Goal: Book appointment/travel/reservation

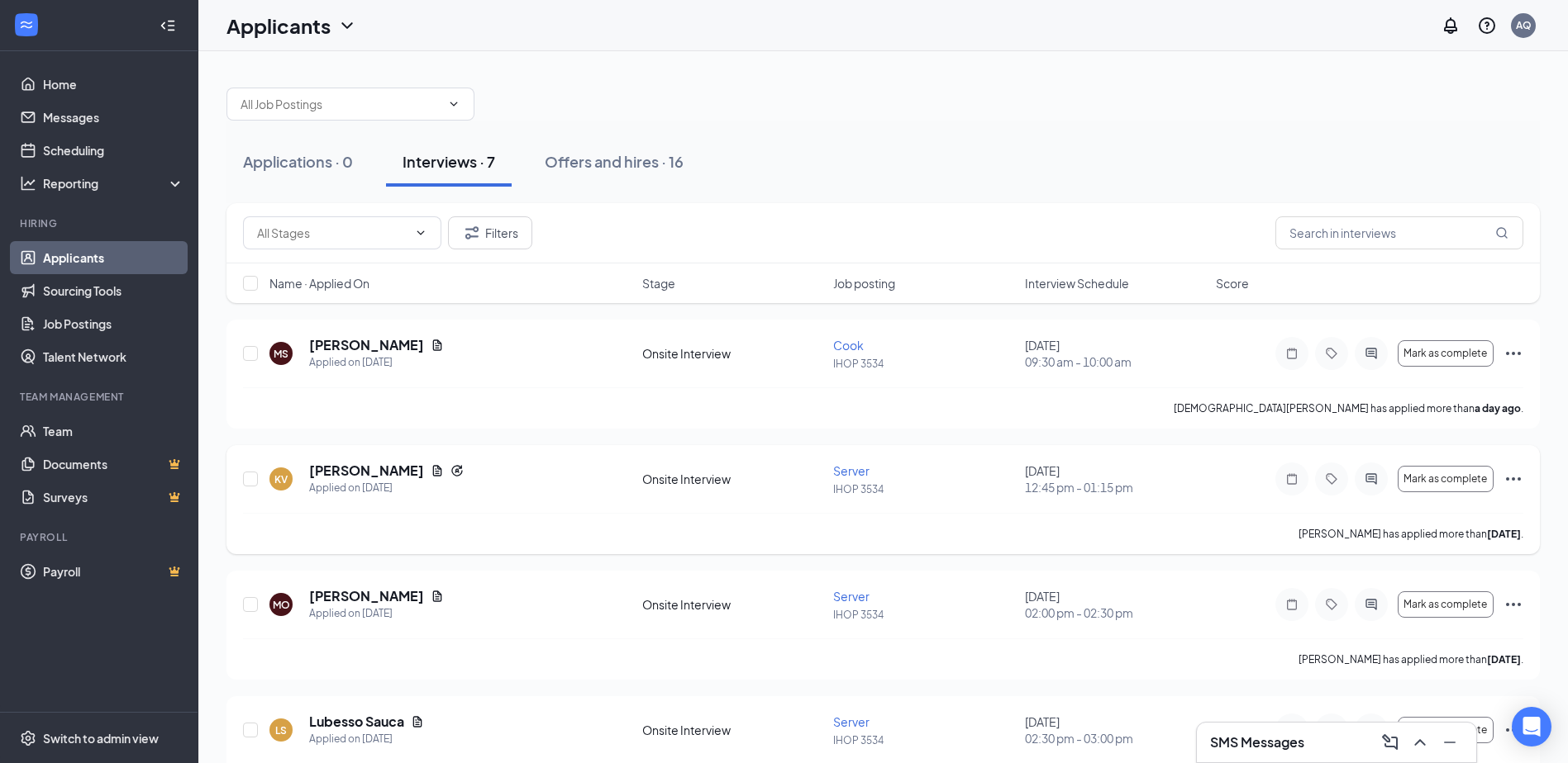
click at [1510, 473] on icon "Ellipses" at bounding box center [1514, 479] width 20 height 20
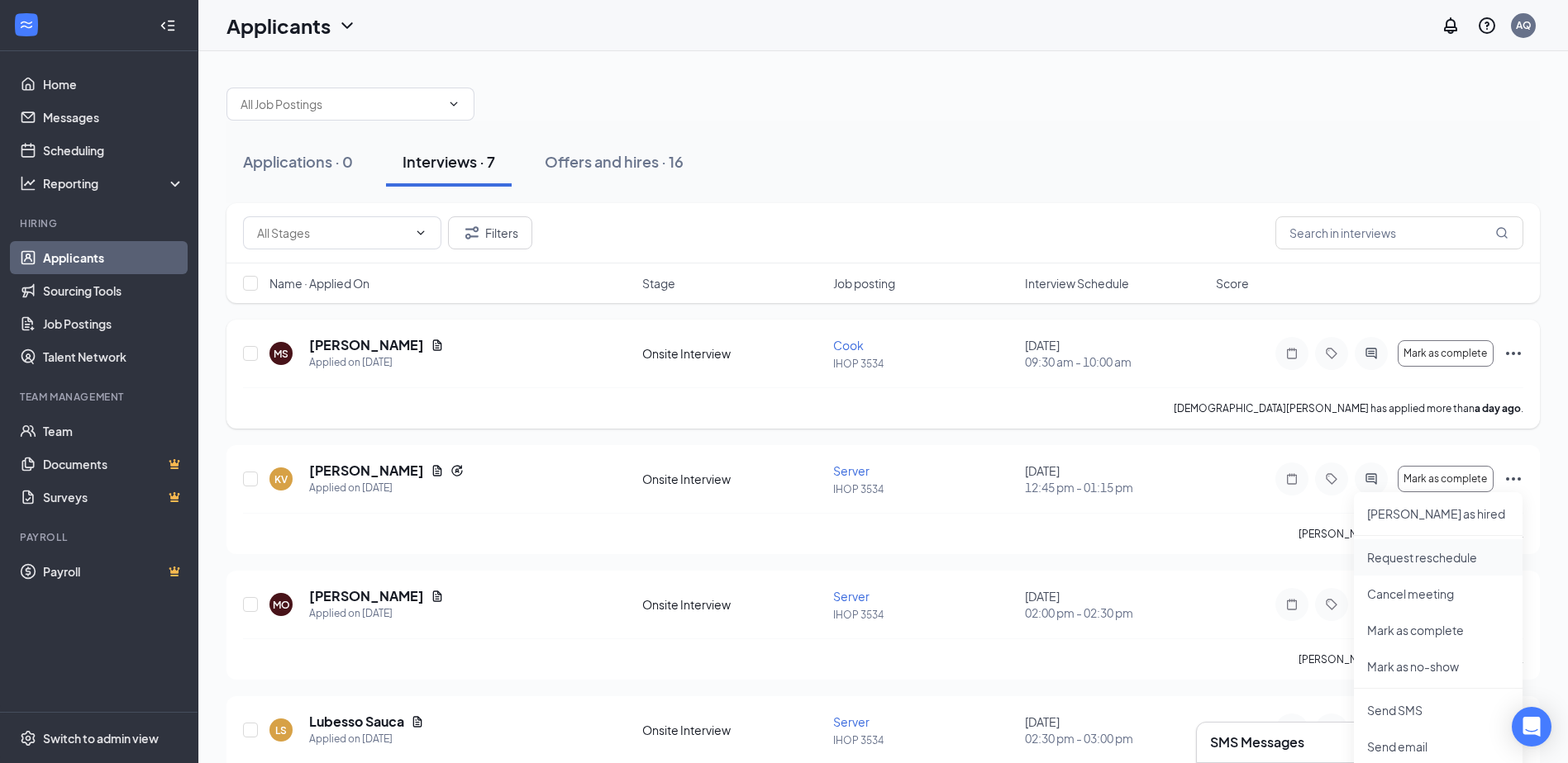
click at [1422, 560] on p "Request reschedule" at bounding box center [1438, 558] width 142 height 16
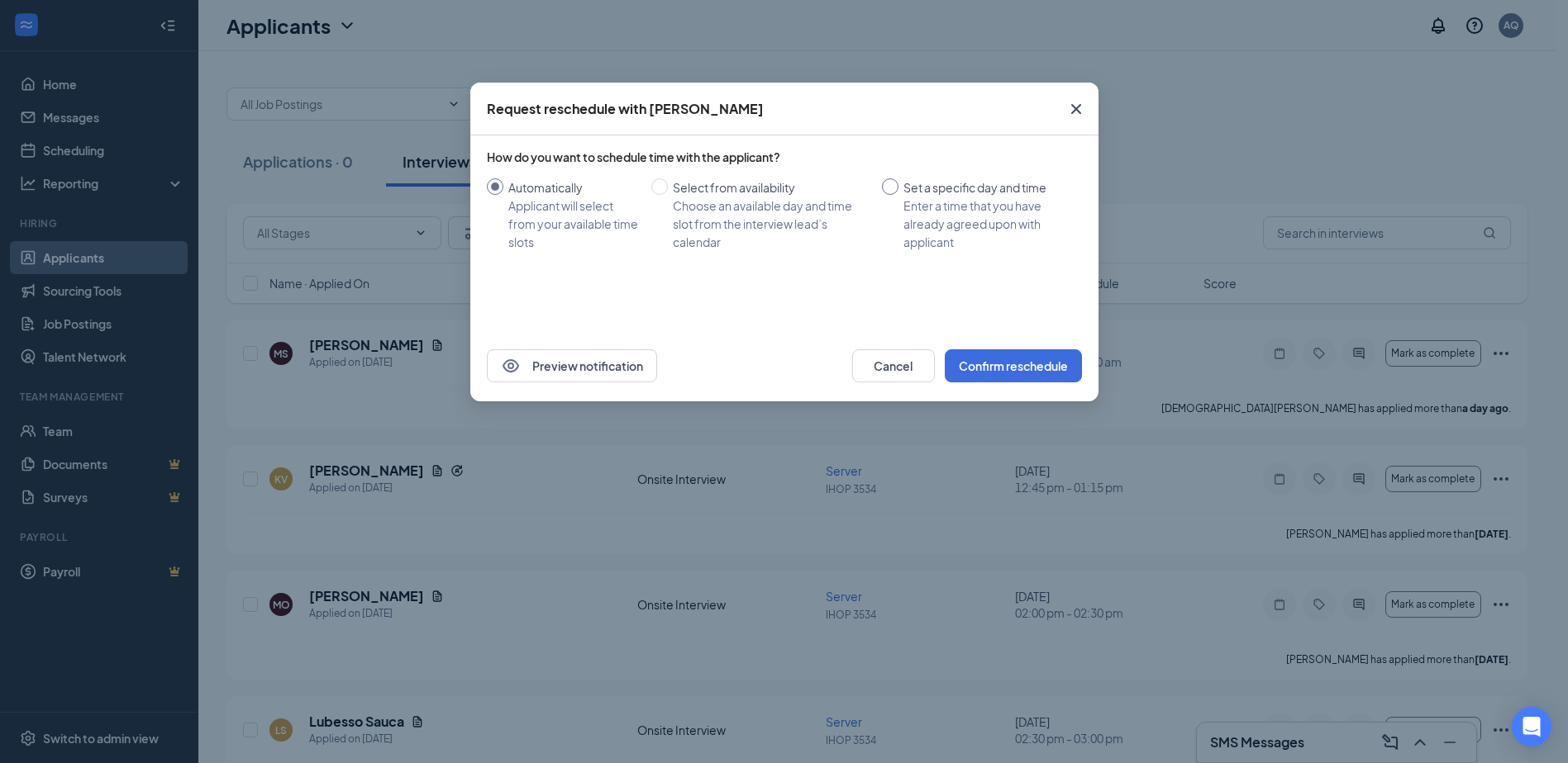
click at [938, 182] on div "Set a specific day and time" at bounding box center [986, 188] width 166 height 18
click at [899, 182] on input "Set a specific day and time Enter a time that you have already agreed upon with…" at bounding box center [891, 187] width 16 height 16
radio input "true"
radio input "false"
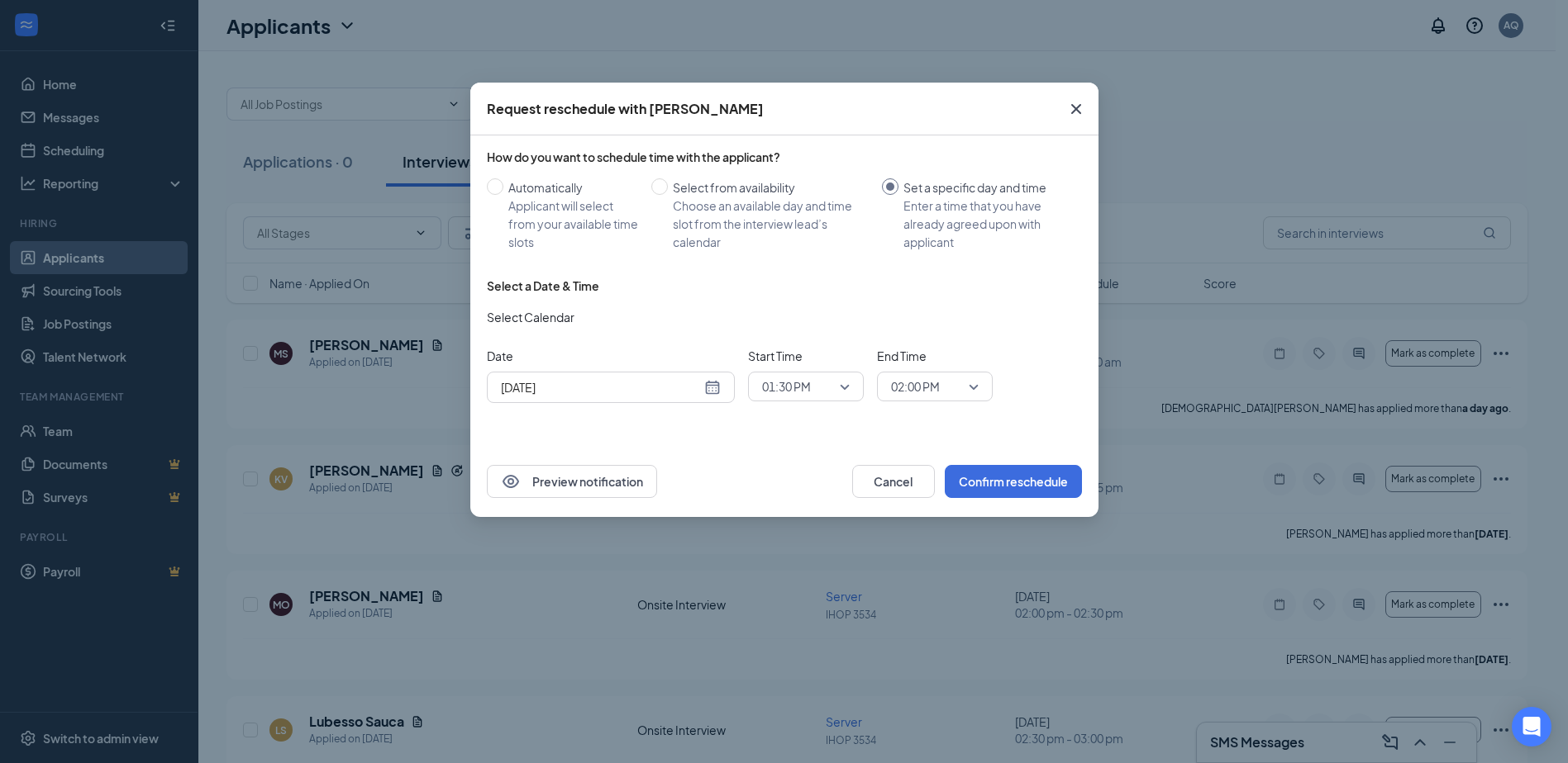
click at [717, 386] on div "[DATE]" at bounding box center [611, 388] width 220 height 18
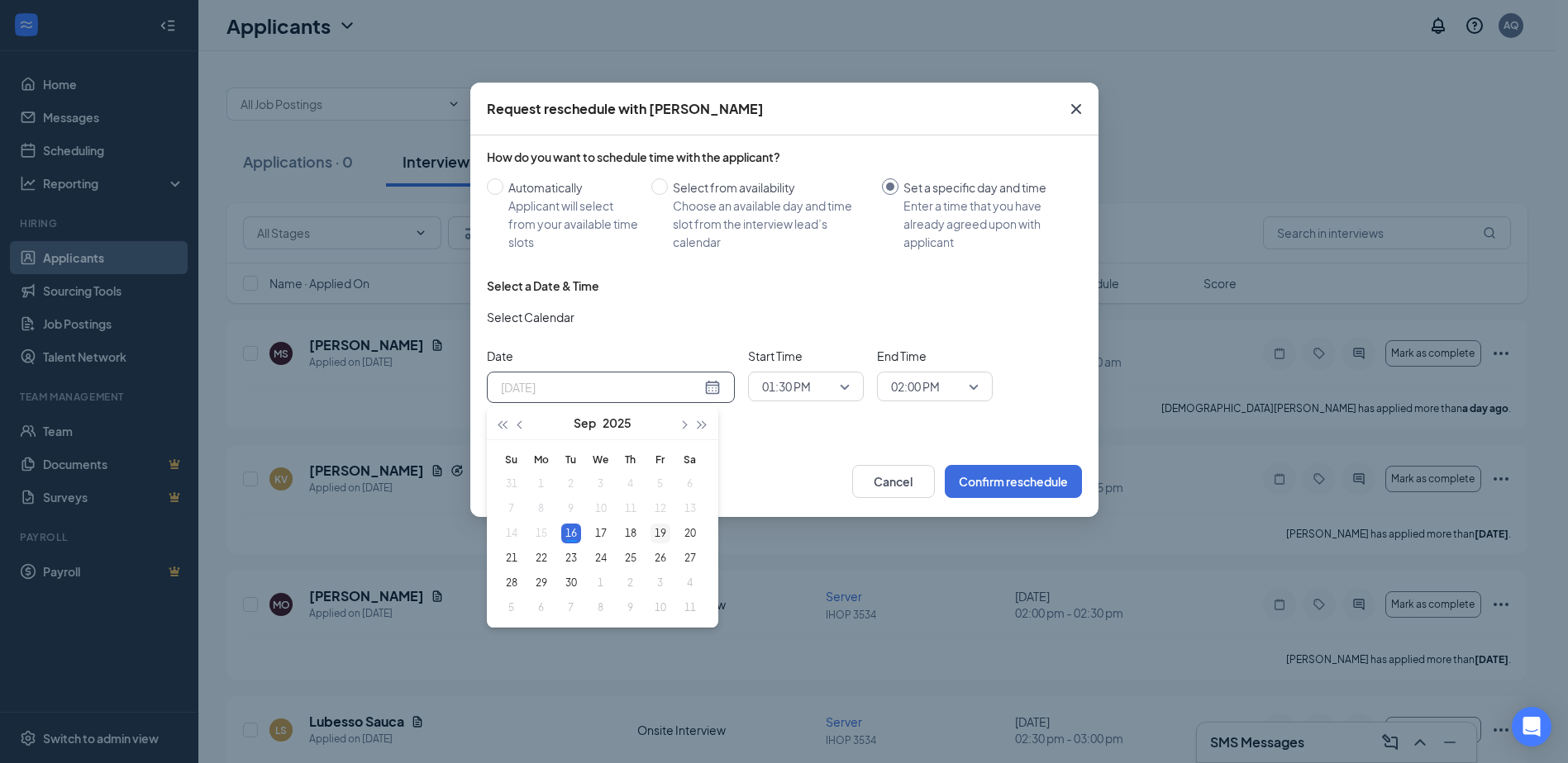
type input "[DATE]"
click at [654, 530] on div "19" at bounding box center [661, 534] width 20 height 20
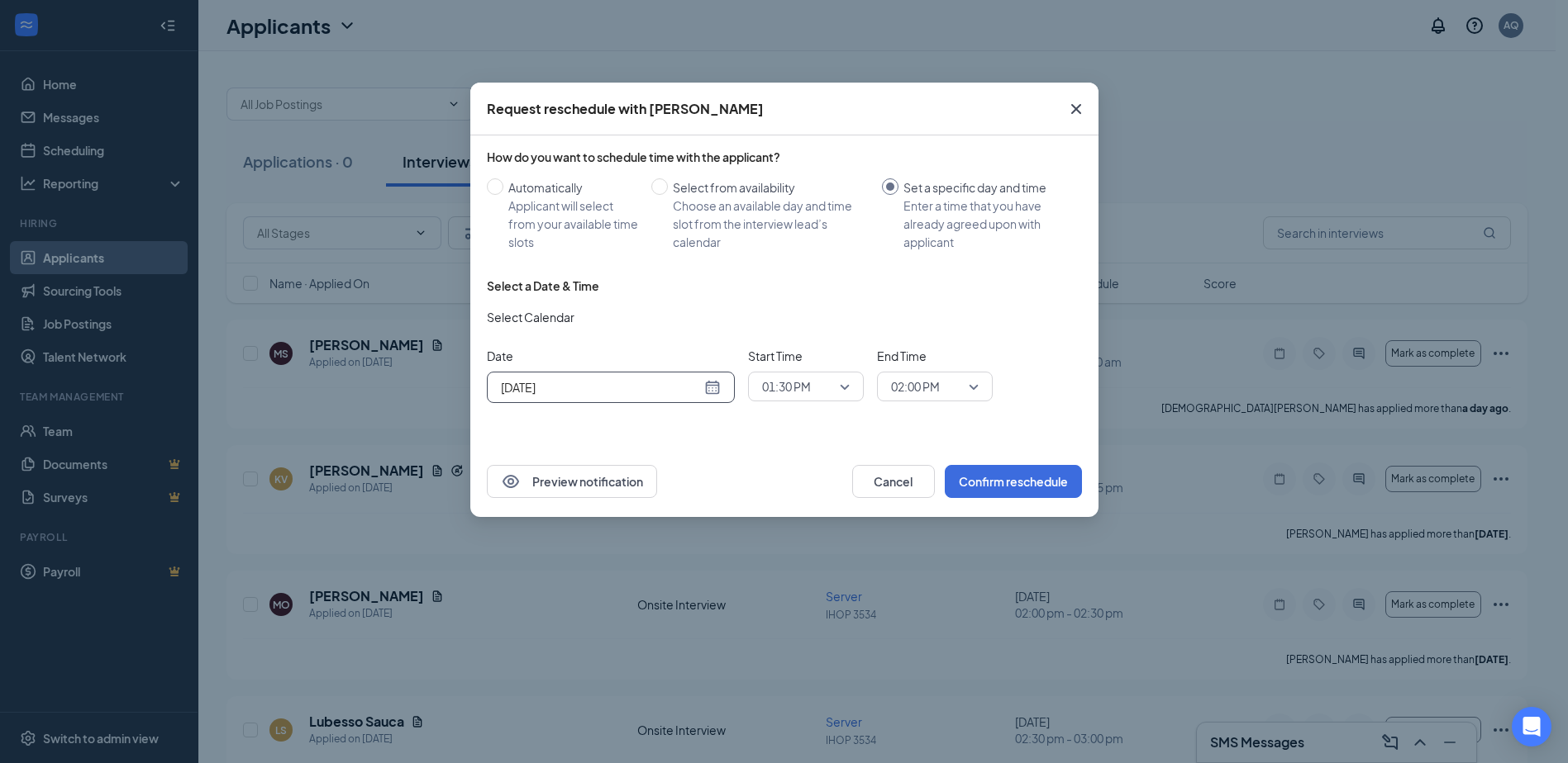
click at [843, 390] on span "01:30 PM" at bounding box center [806, 386] width 88 height 25
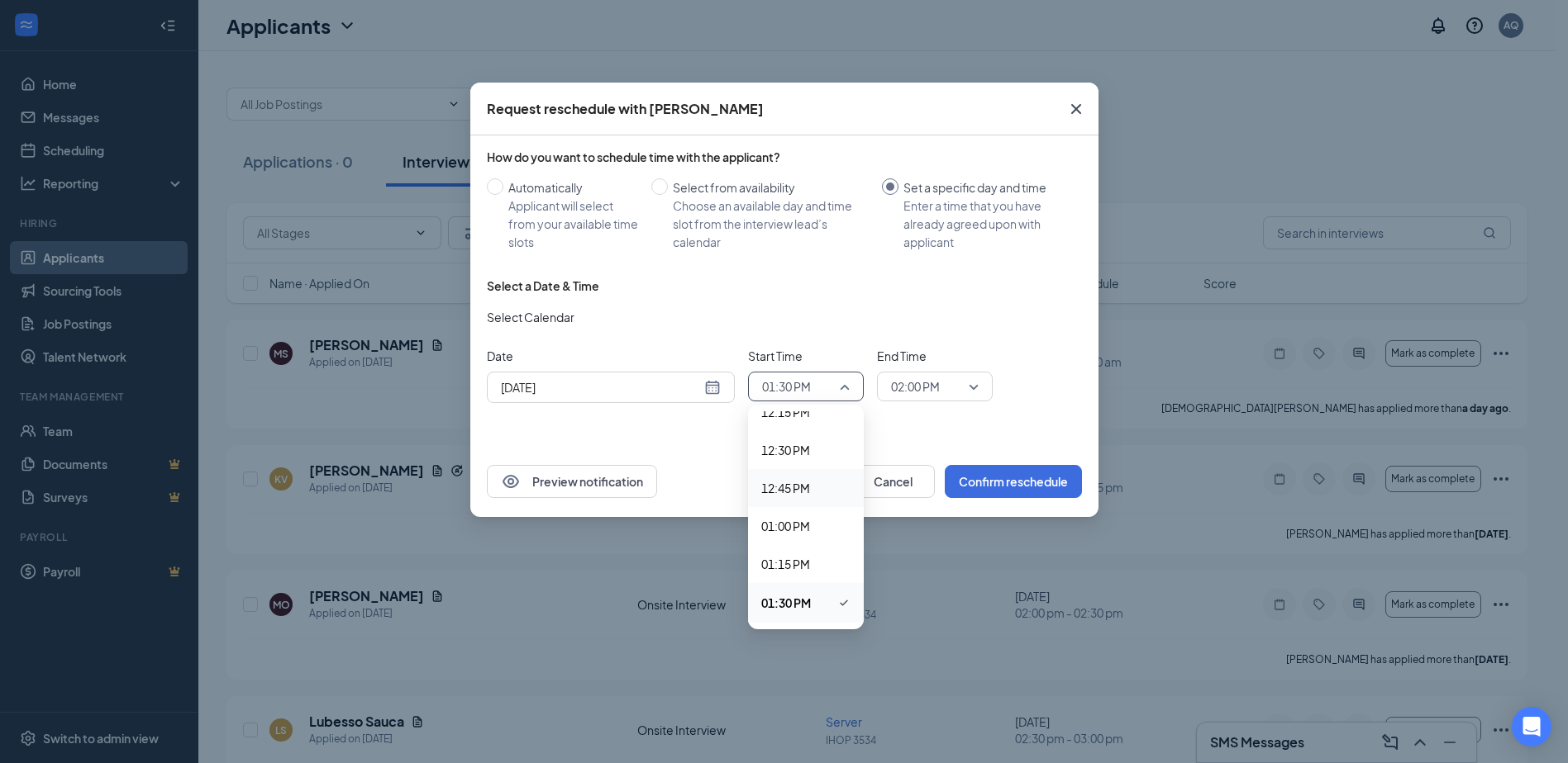
click at [798, 489] on span "12:45 PM" at bounding box center [785, 489] width 49 height 18
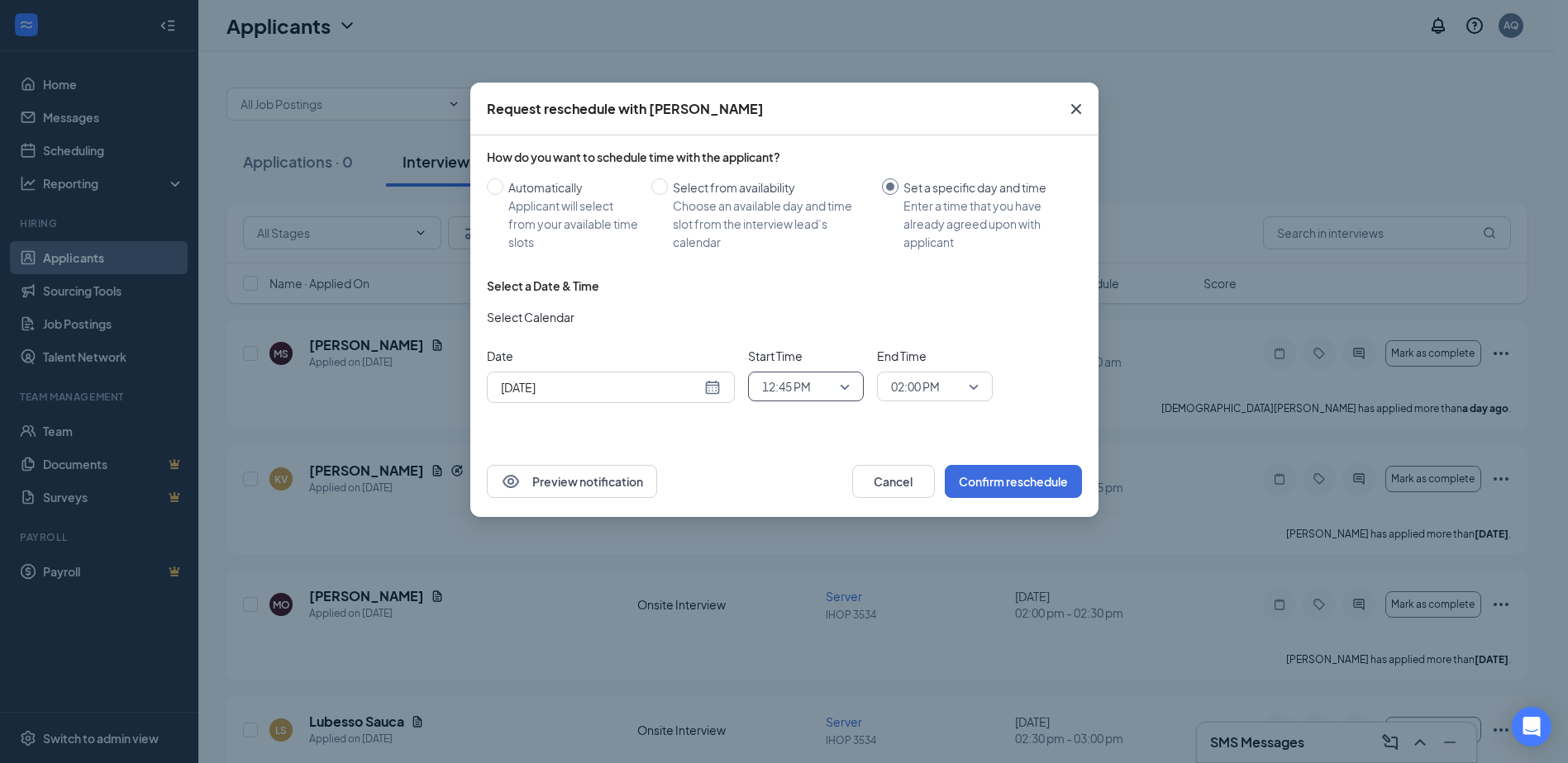
click at [944, 379] on span "02:00 PM" at bounding box center [927, 386] width 72 height 25
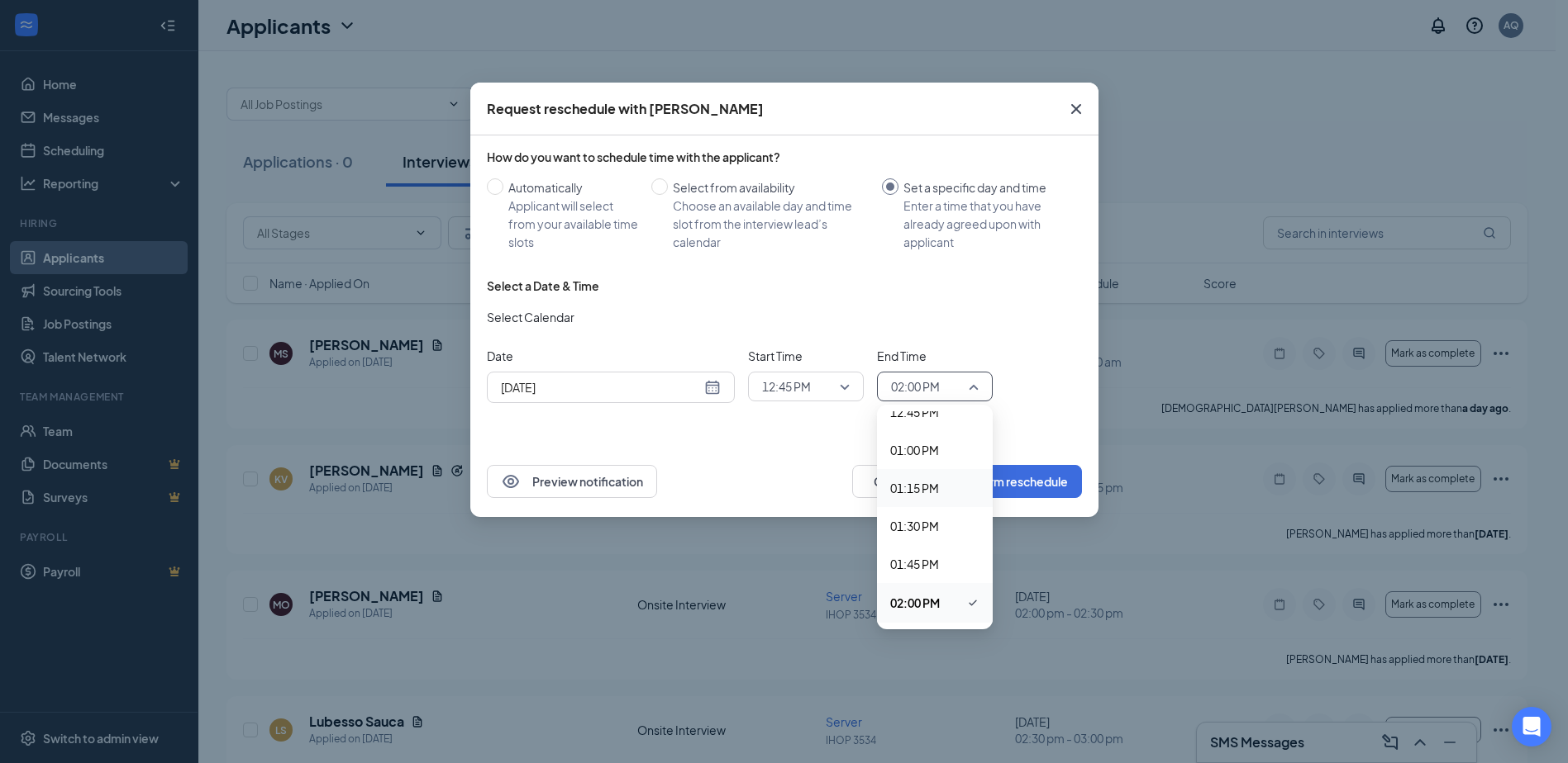
click at [930, 496] on span "01:15 PM" at bounding box center [914, 489] width 49 height 18
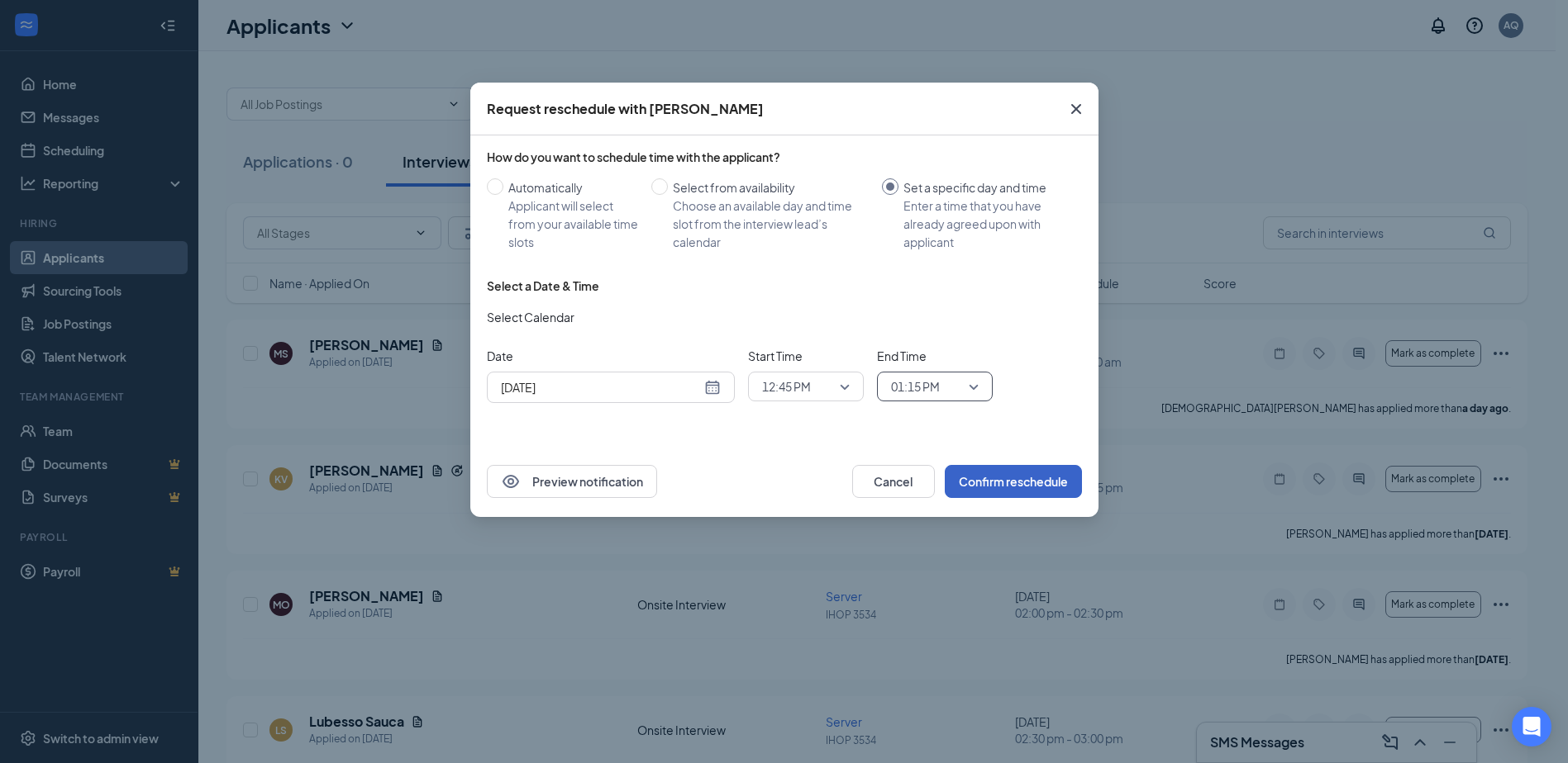
click at [1022, 478] on button "Confirm reschedule" at bounding box center [1013, 481] width 137 height 33
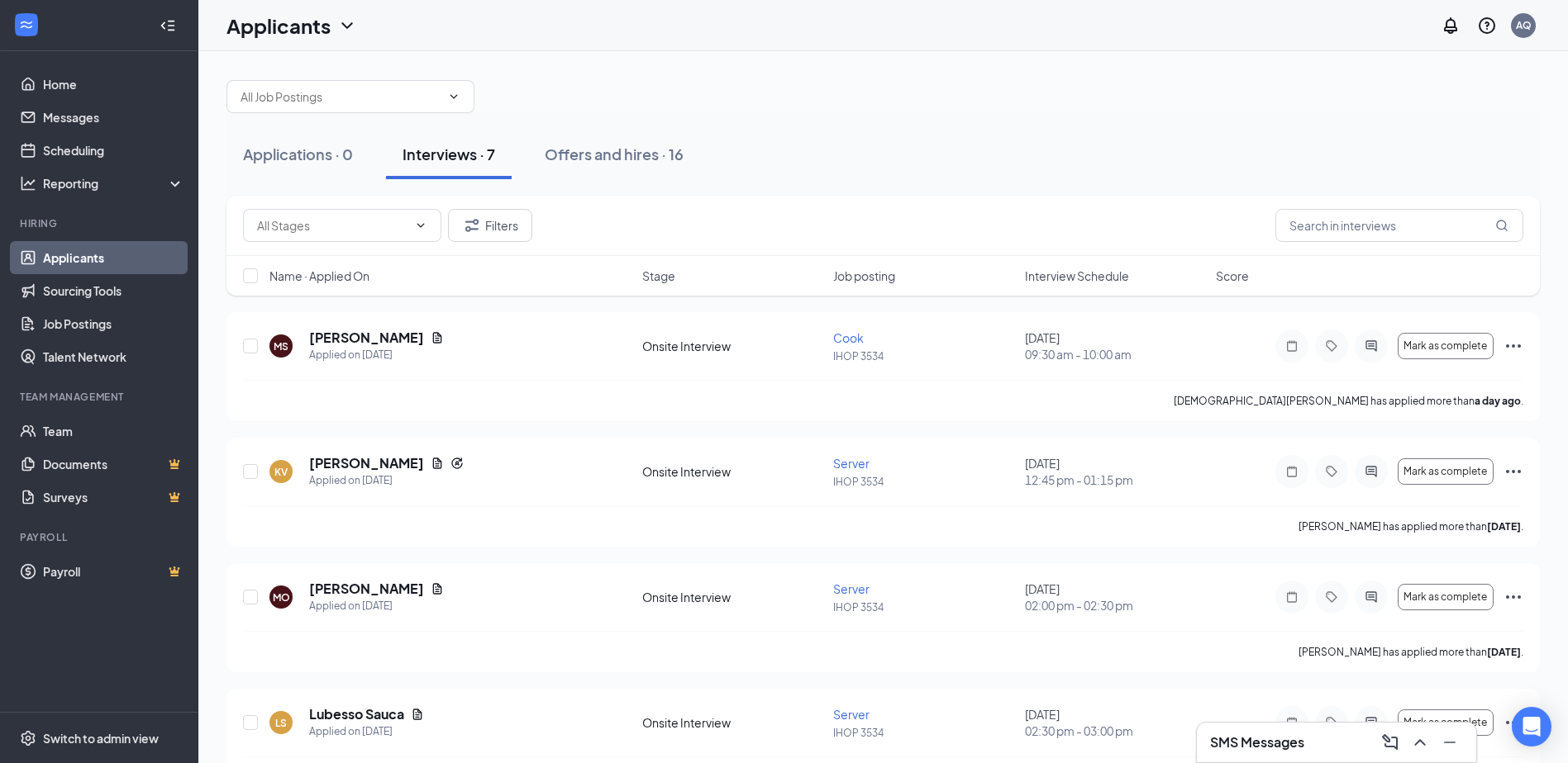
scroll to position [0, 0]
